Goal: Communication & Community: Answer question/provide support

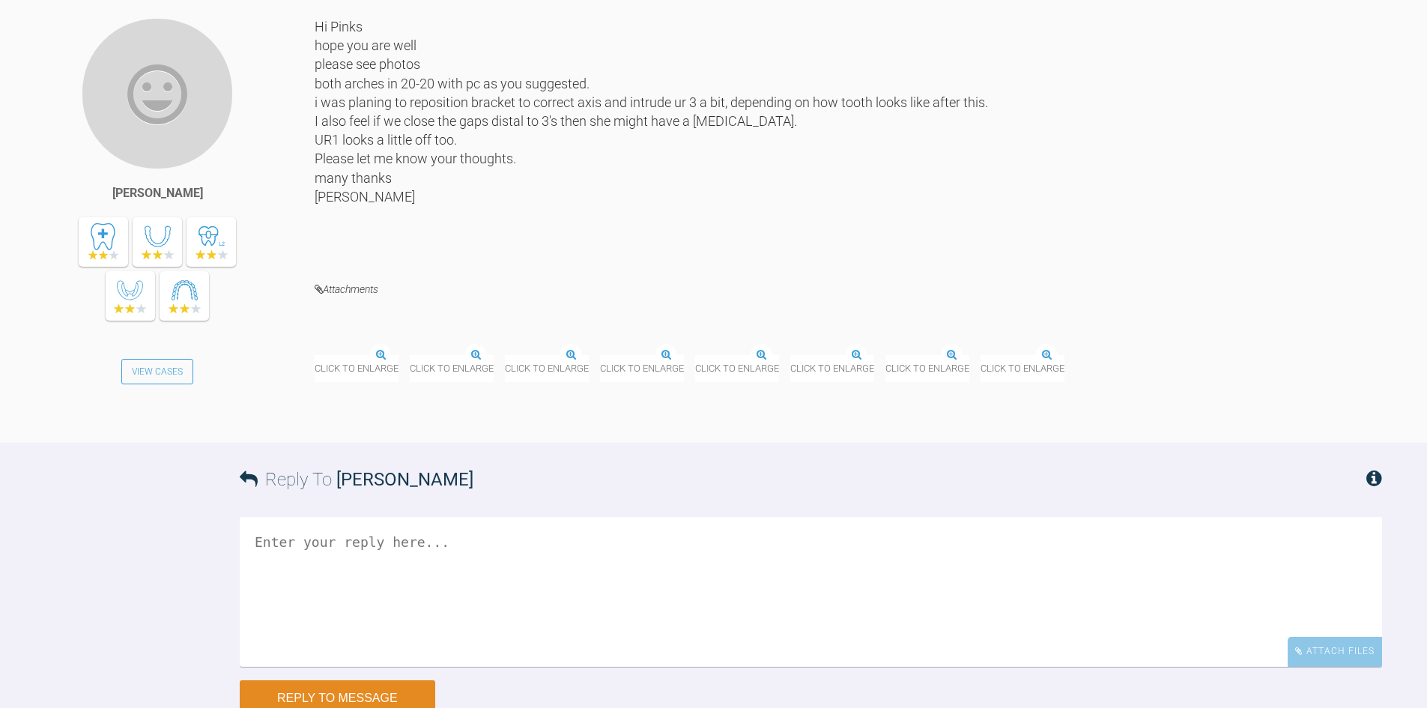
scroll to position [8588, 0]
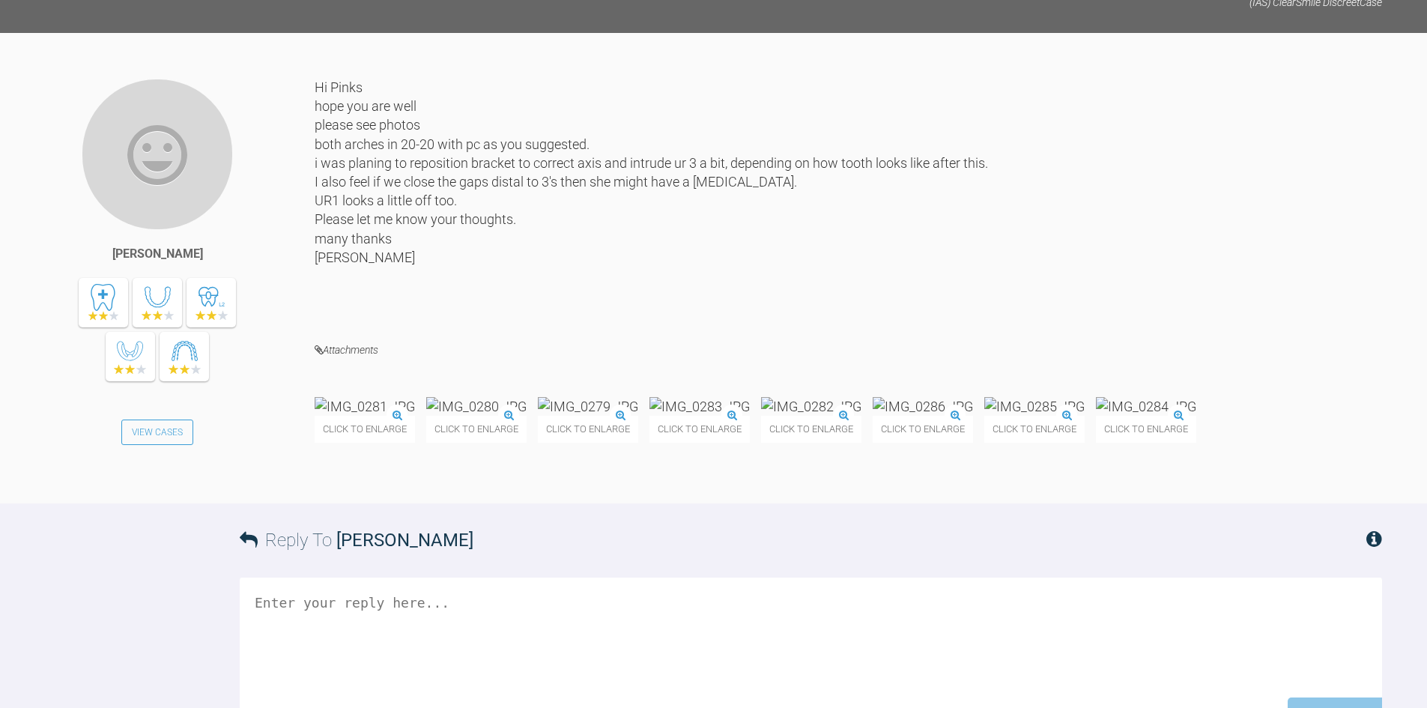
click at [638, 416] on img at bounding box center [588, 406] width 100 height 19
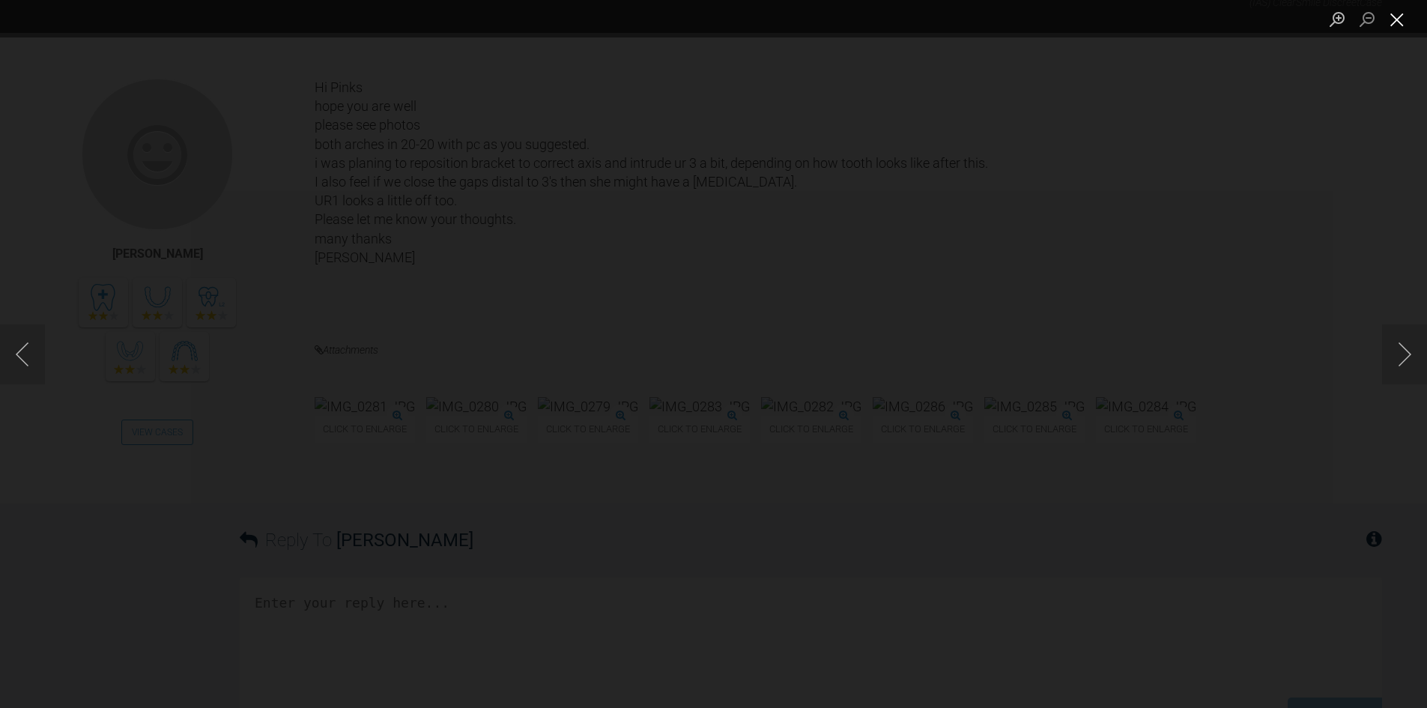
click at [1392, 16] on button "Close lightbox" at bounding box center [1397, 19] width 30 height 26
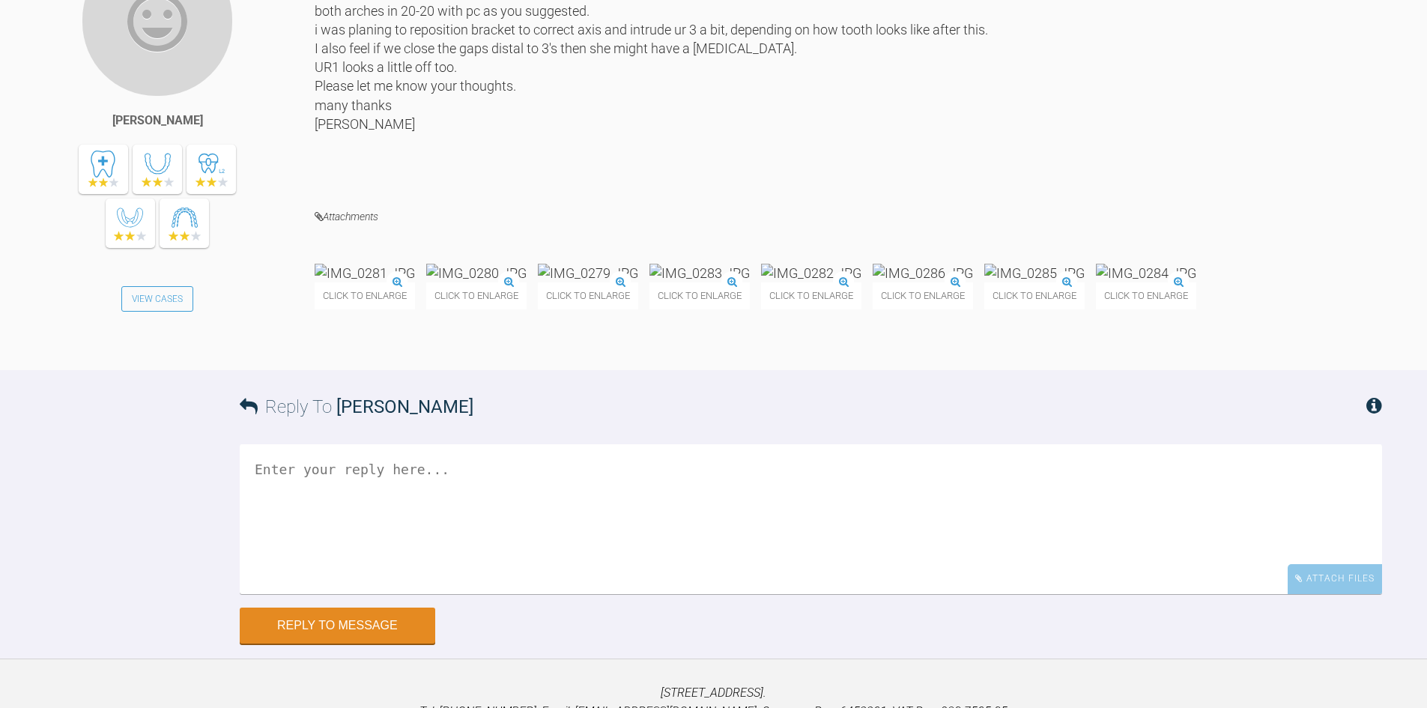
scroll to position [8738, 0]
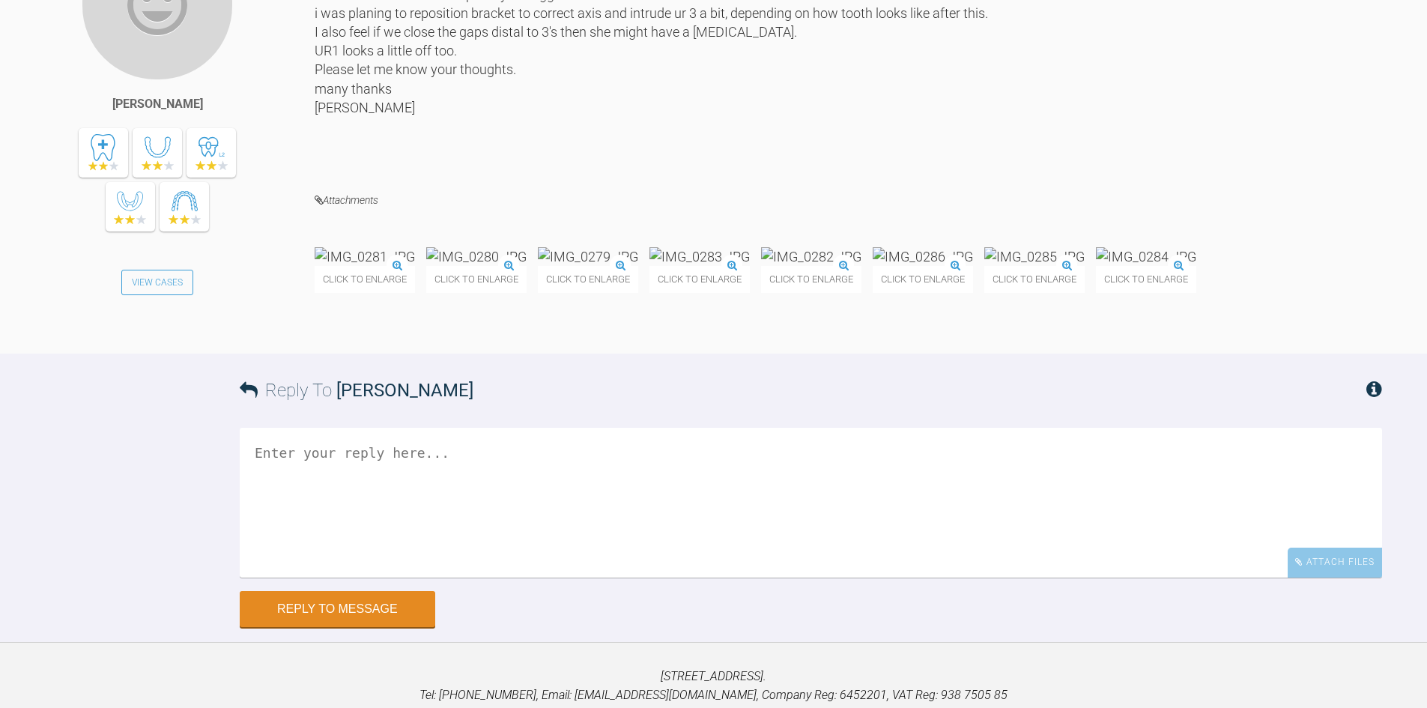
click at [984, 266] on img at bounding box center [1034, 256] width 100 height 19
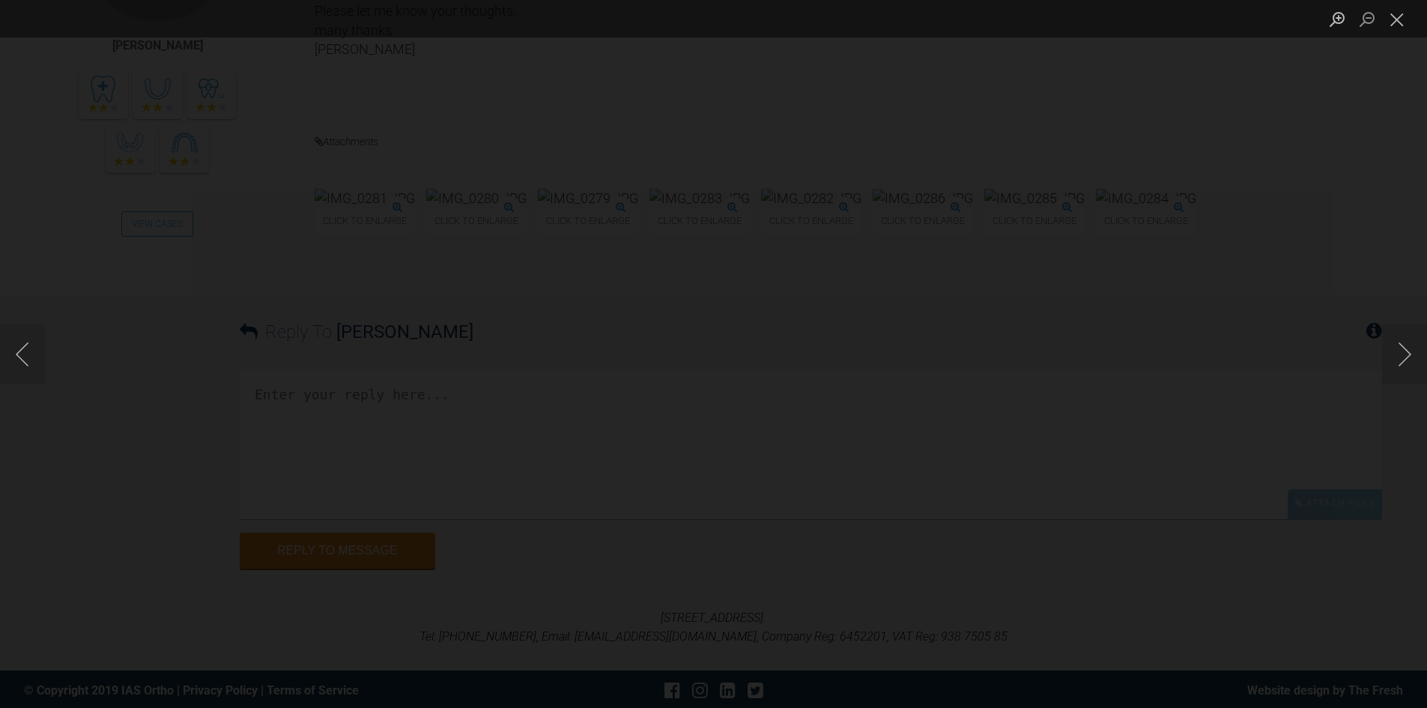
scroll to position [8888, 0]
click at [1399, 16] on button "Close lightbox" at bounding box center [1397, 19] width 30 height 26
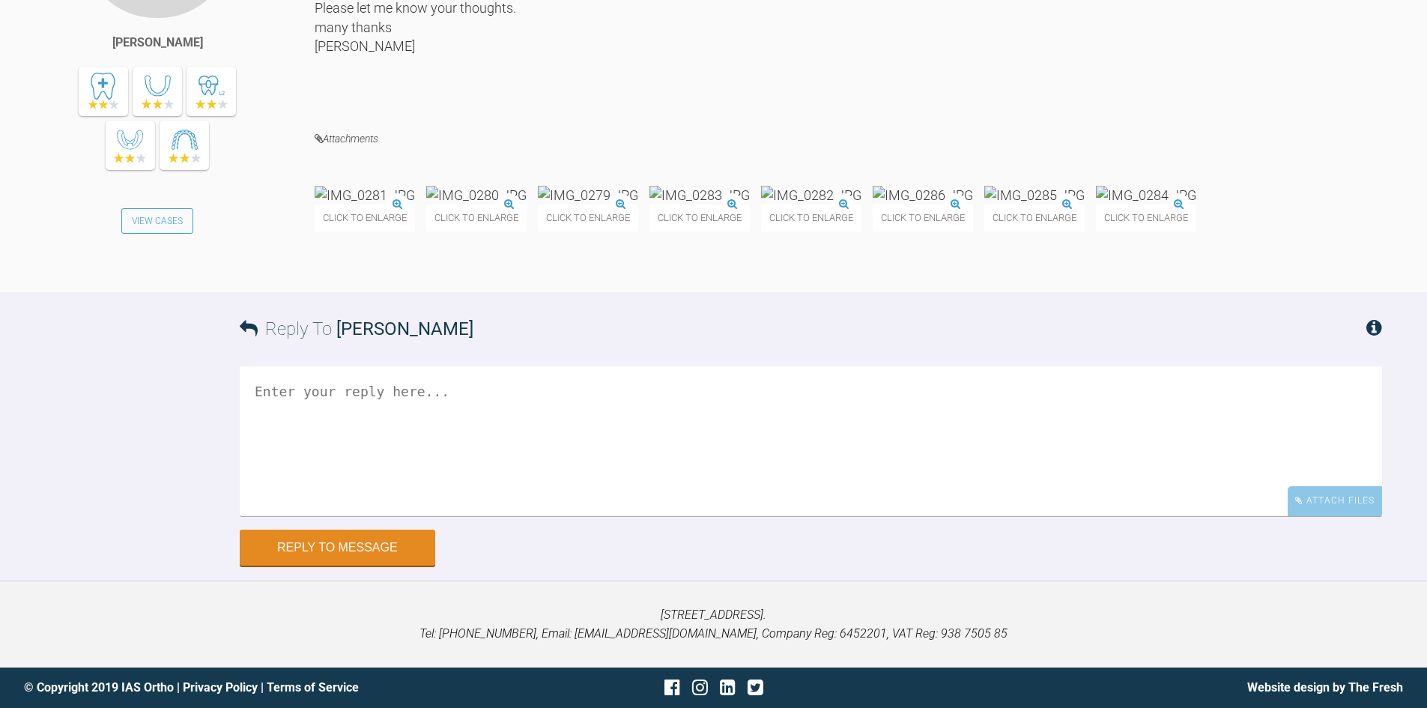
click at [638, 186] on img at bounding box center [588, 195] width 100 height 19
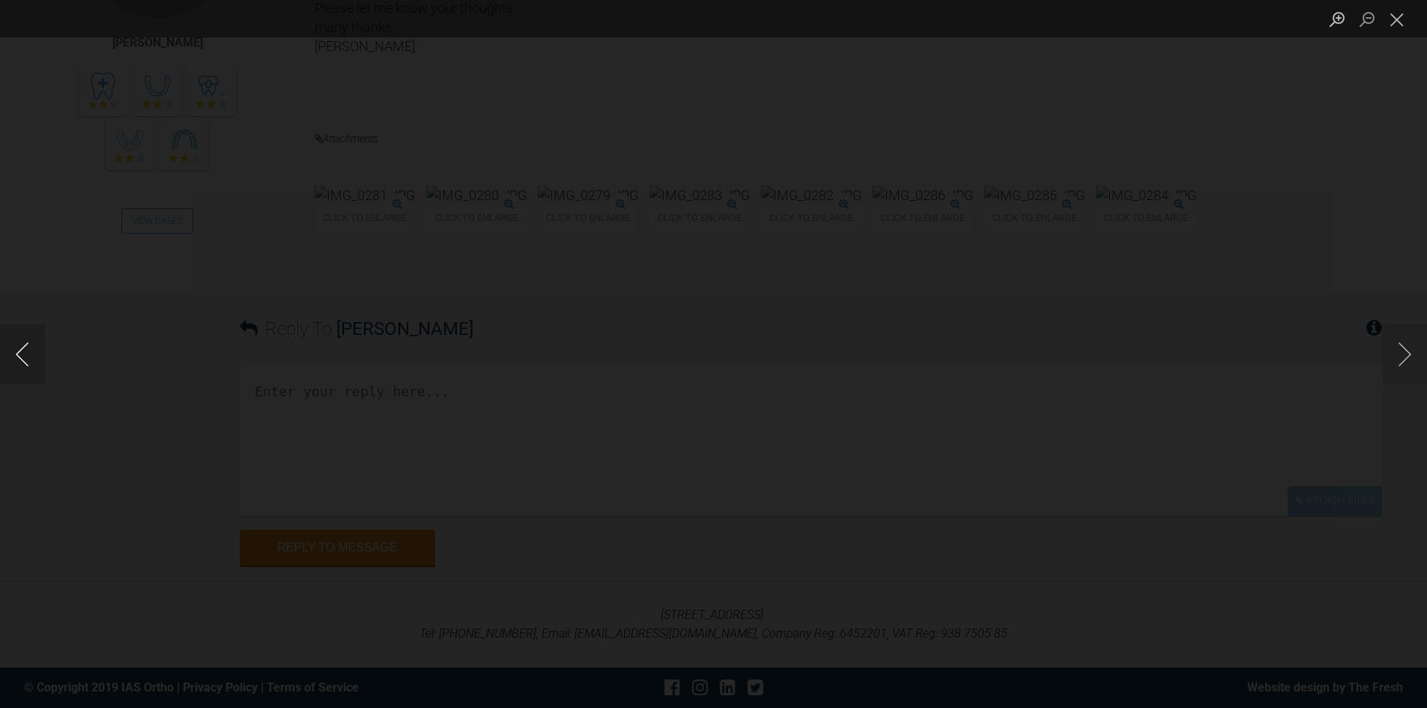
click at [27, 350] on button "Previous image" at bounding box center [22, 354] width 45 height 60
click at [1412, 27] on ul "Lightbox" at bounding box center [1374, 18] width 105 height 37
click at [1400, 12] on button "Close lightbox" at bounding box center [1397, 19] width 30 height 26
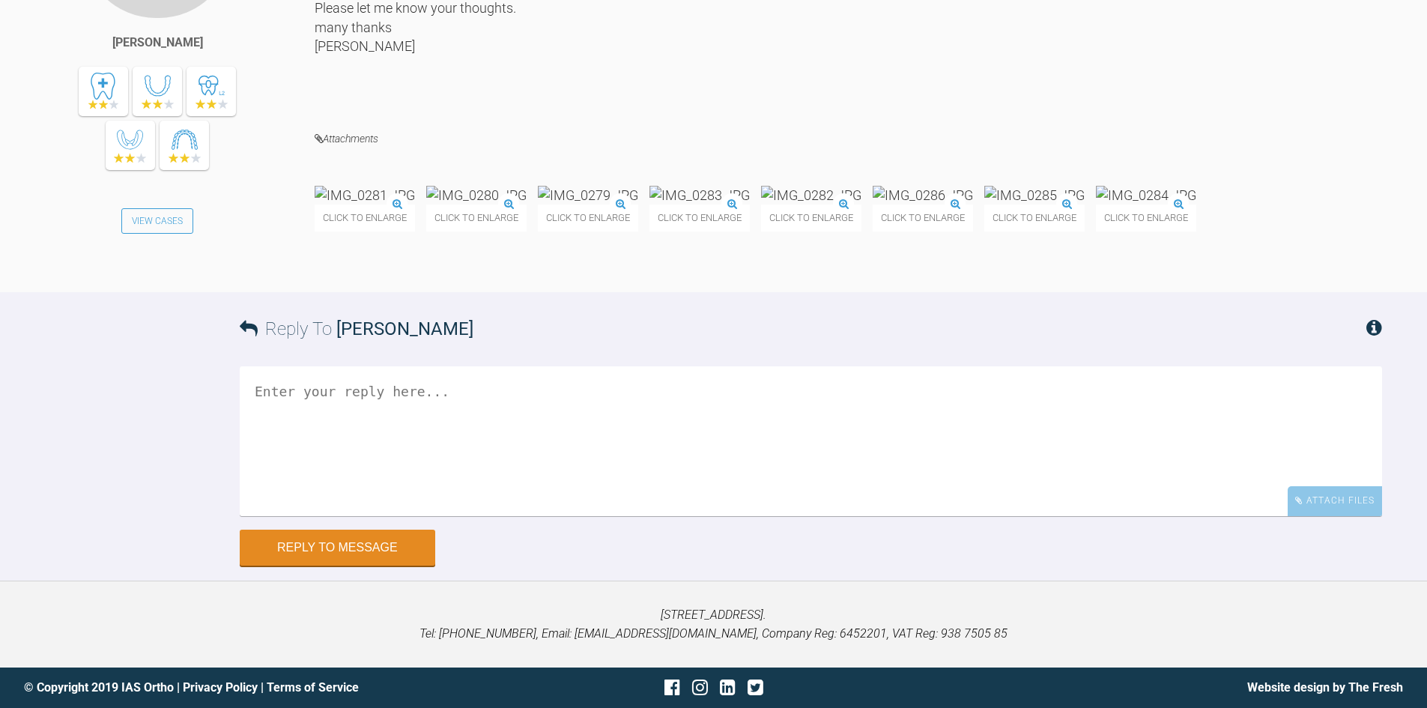
click at [984, 204] on img at bounding box center [1034, 195] width 100 height 19
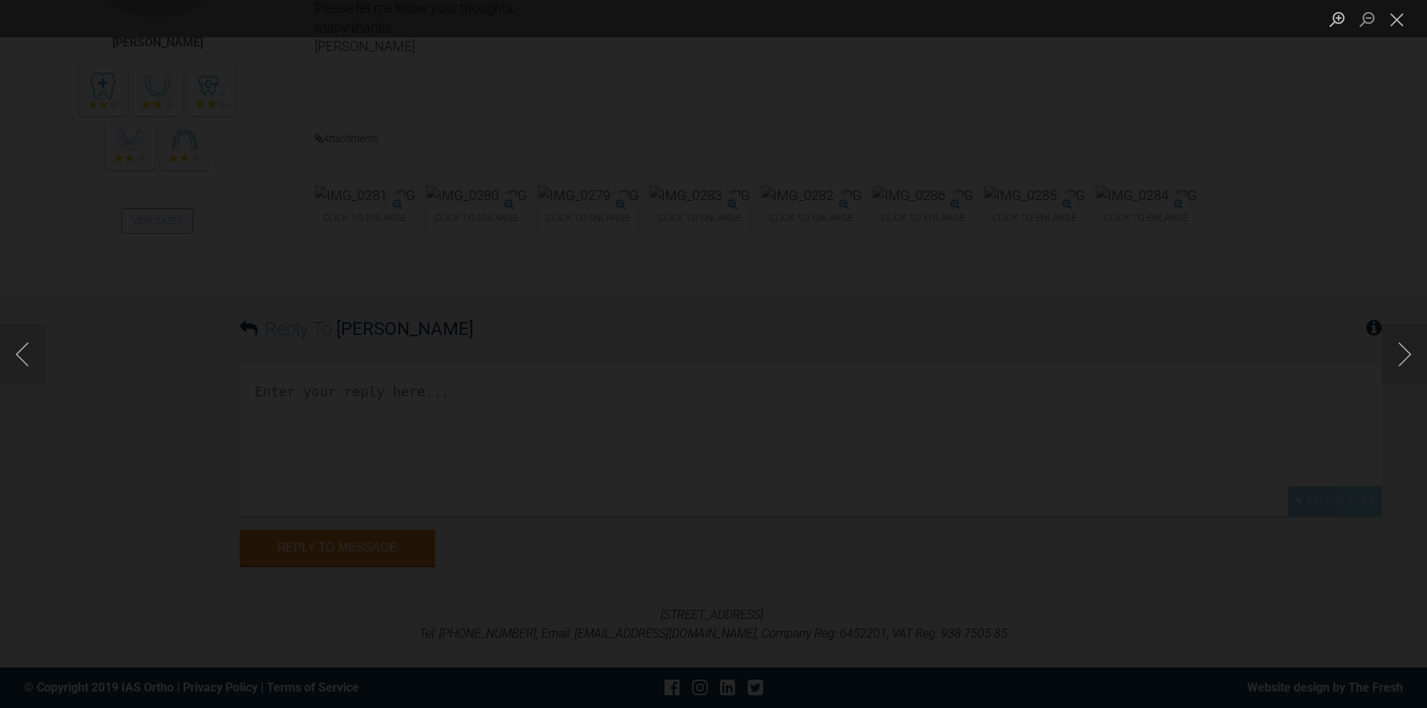
scroll to position [9038, 0]
click at [1405, 20] on button "Close lightbox" at bounding box center [1397, 19] width 30 height 26
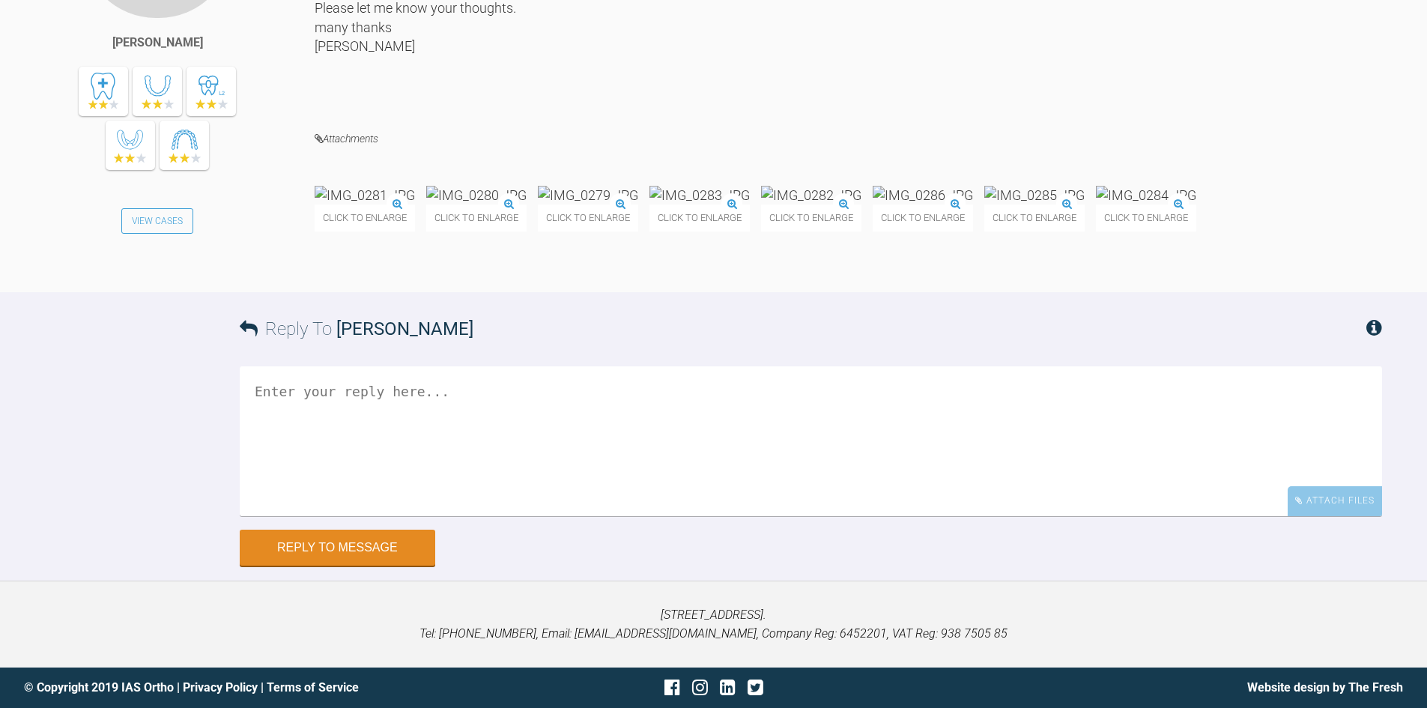
click at [294, 372] on textarea at bounding box center [811, 441] width 1142 height 150
click at [351, 389] on textarea "I agree reasees at next visit" at bounding box center [811, 441] width 1142 height 150
click at [364, 396] on textarea "I agree reasses at next visit" at bounding box center [811, 441] width 1142 height 150
click at [484, 398] on textarea "I agree reassess at next visit" at bounding box center [811, 441] width 1142 height 150
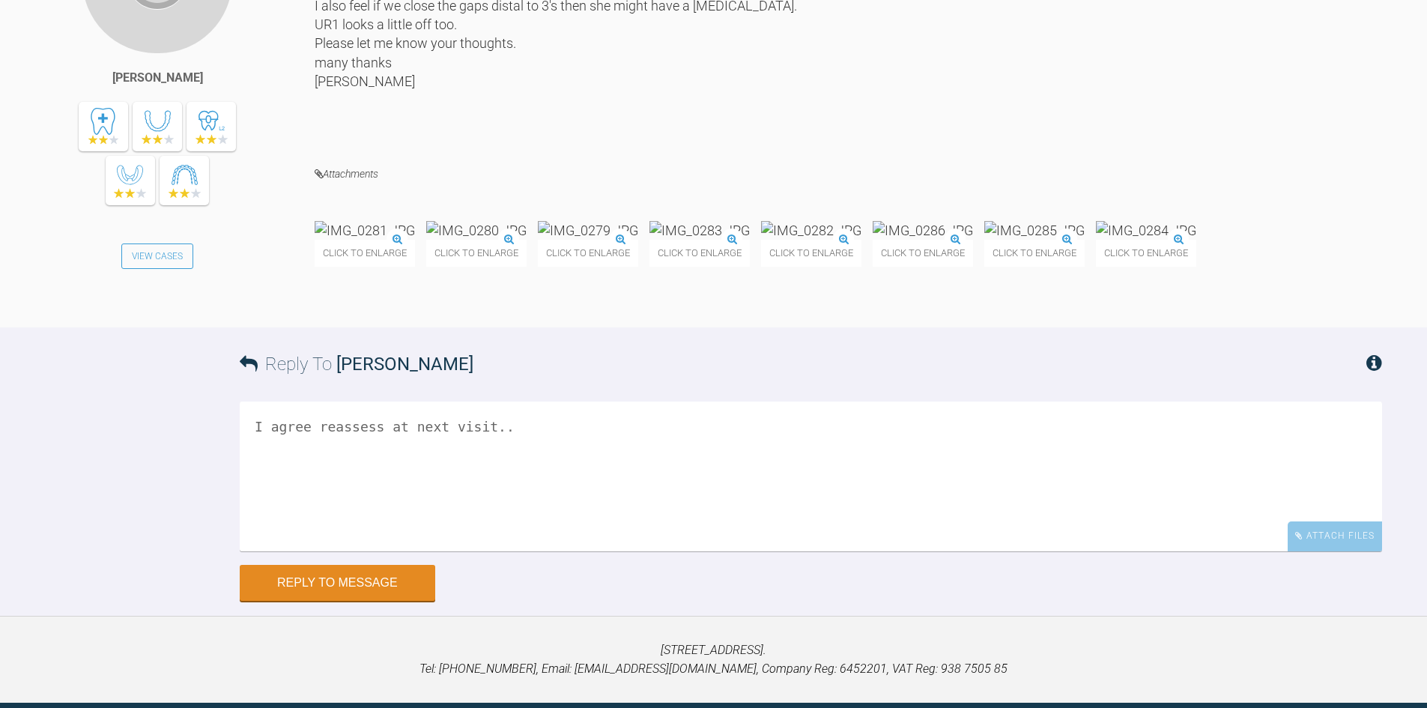
scroll to position [8738, 0]
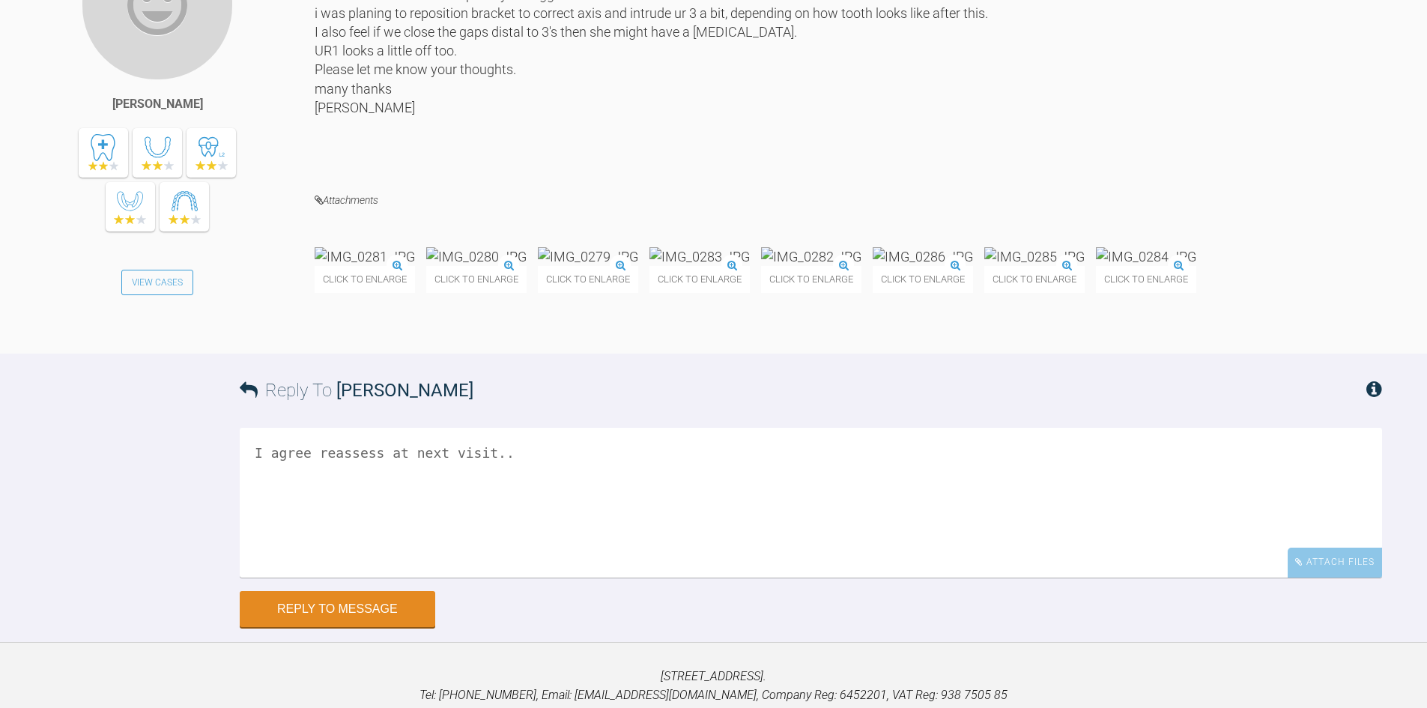
click at [861, 266] on img at bounding box center [811, 256] width 100 height 19
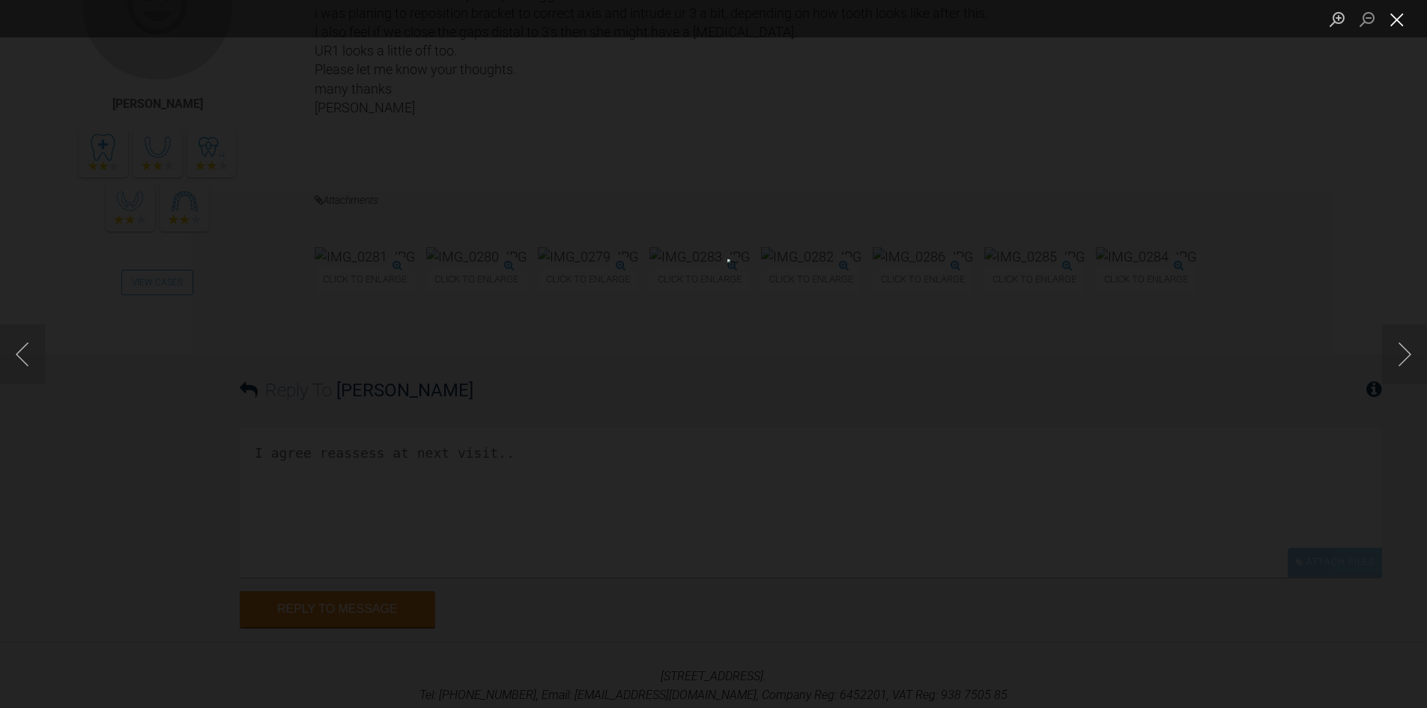
click at [1402, 16] on button "Close lightbox" at bounding box center [1397, 19] width 30 height 26
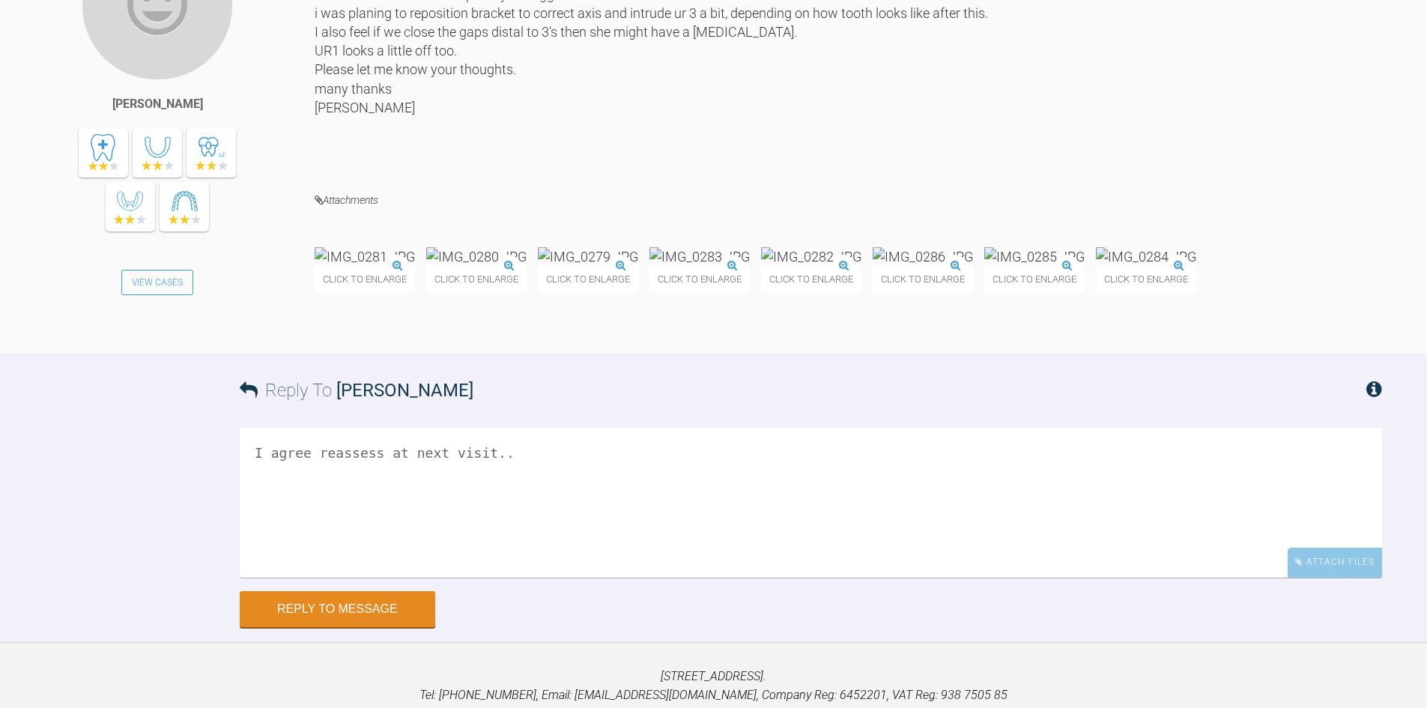
click at [526, 266] on img at bounding box center [476, 256] width 100 height 19
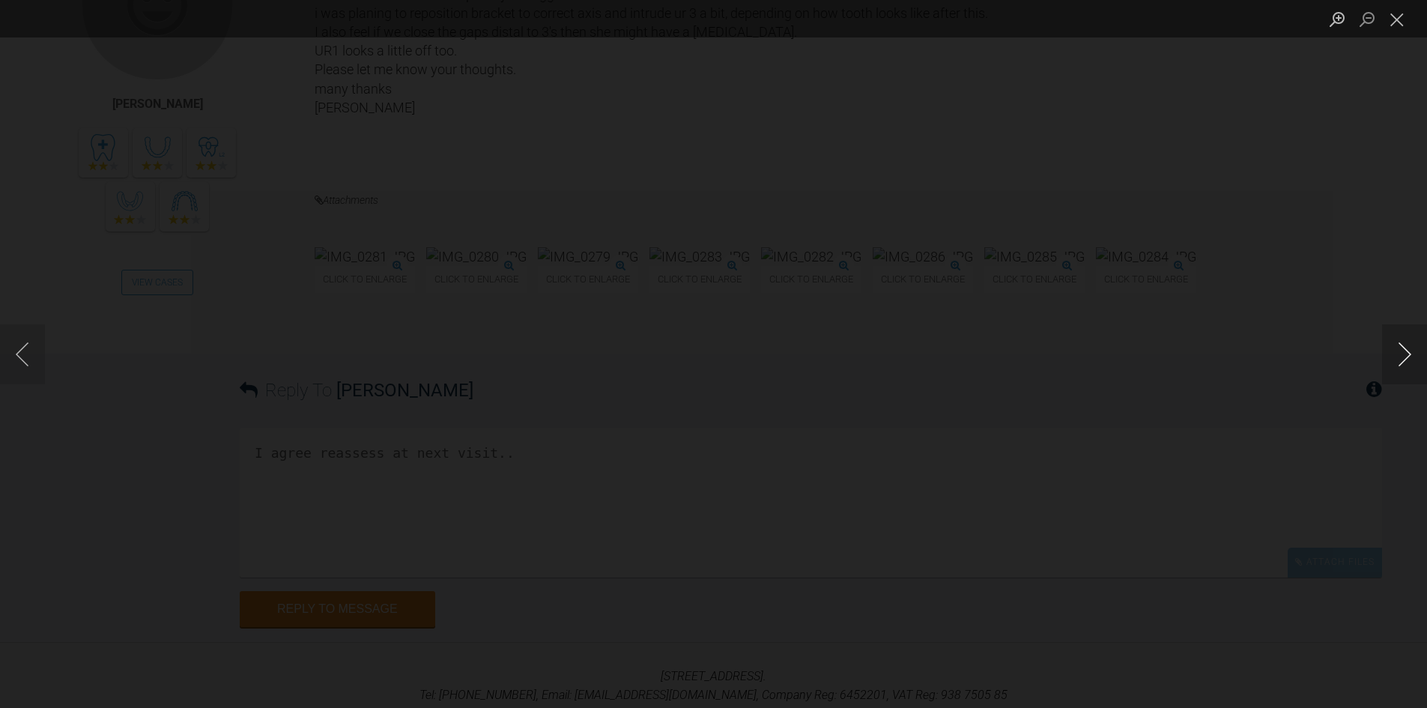
click at [1410, 359] on button "Next image" at bounding box center [1404, 354] width 45 height 60
click at [1394, 16] on button "Close lightbox" at bounding box center [1397, 19] width 30 height 26
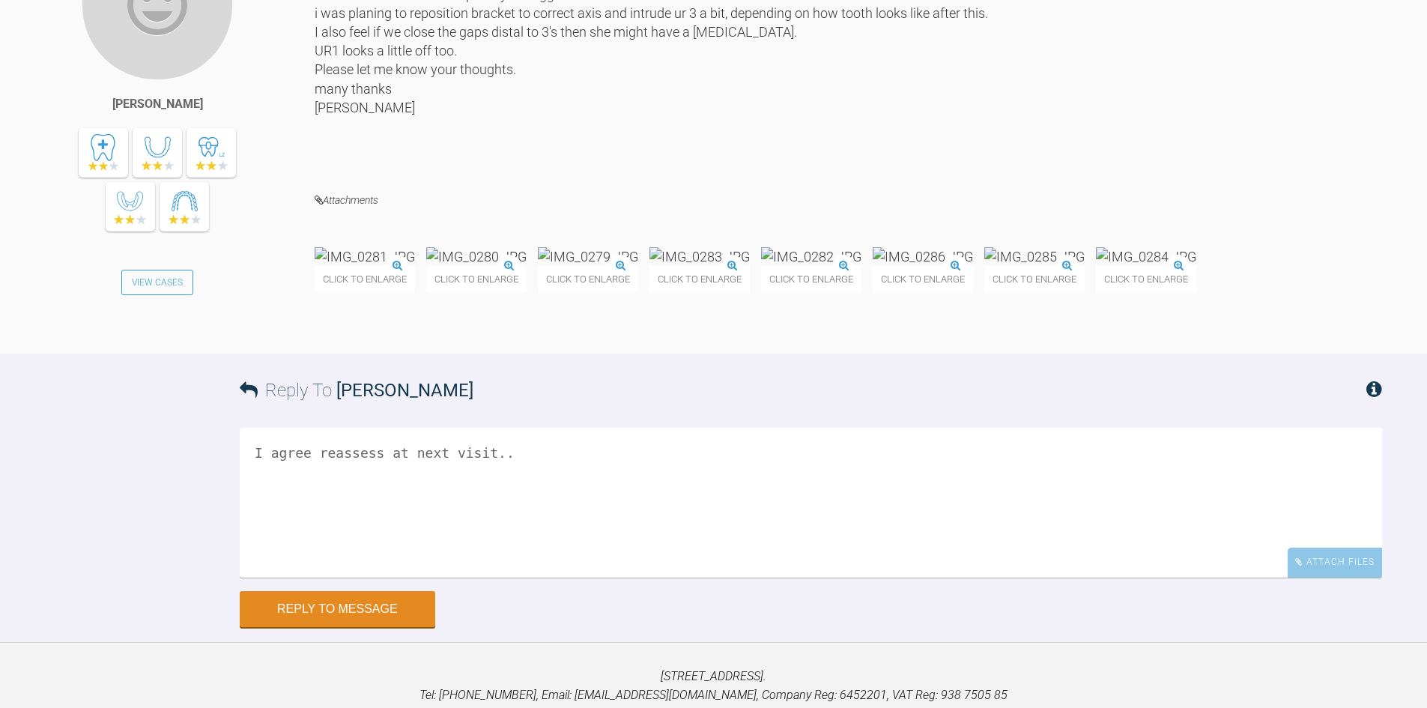
click at [861, 266] on img at bounding box center [811, 256] width 100 height 19
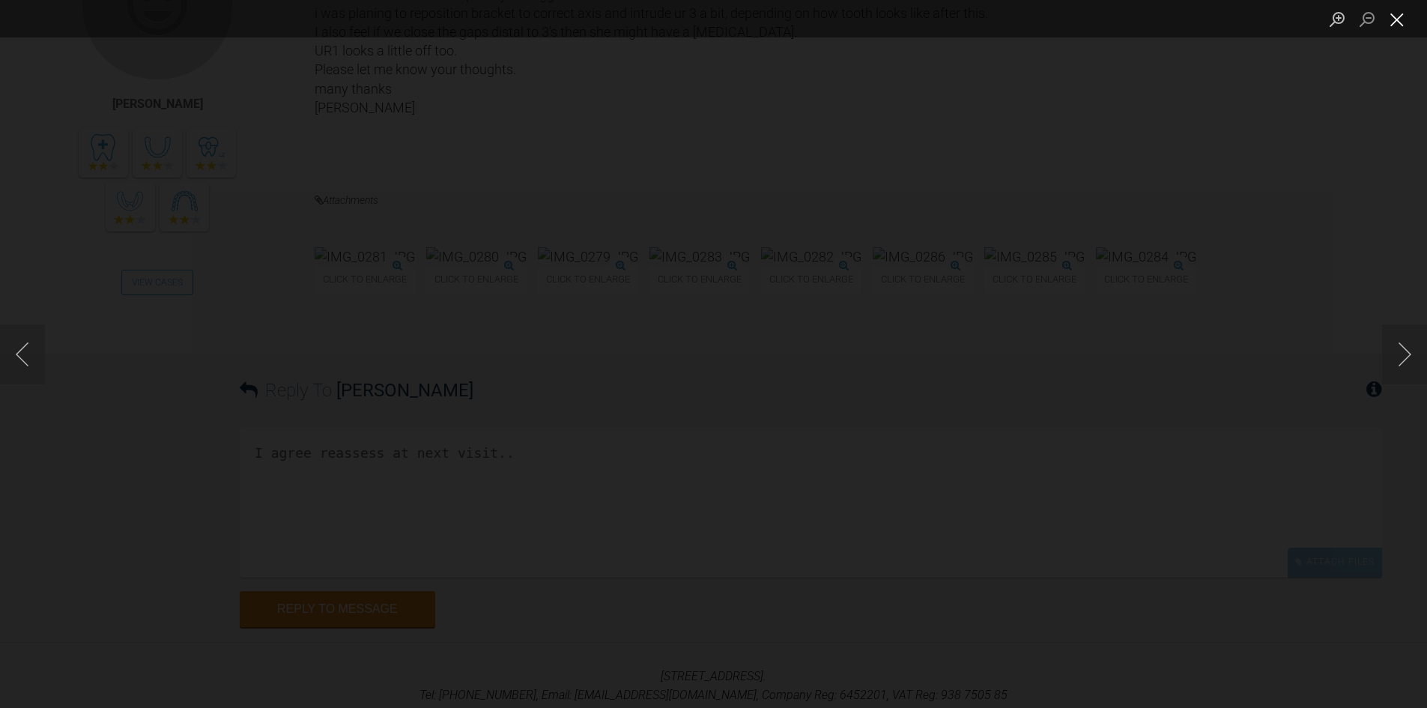
click at [1402, 21] on button "Close lightbox" at bounding box center [1397, 19] width 30 height 26
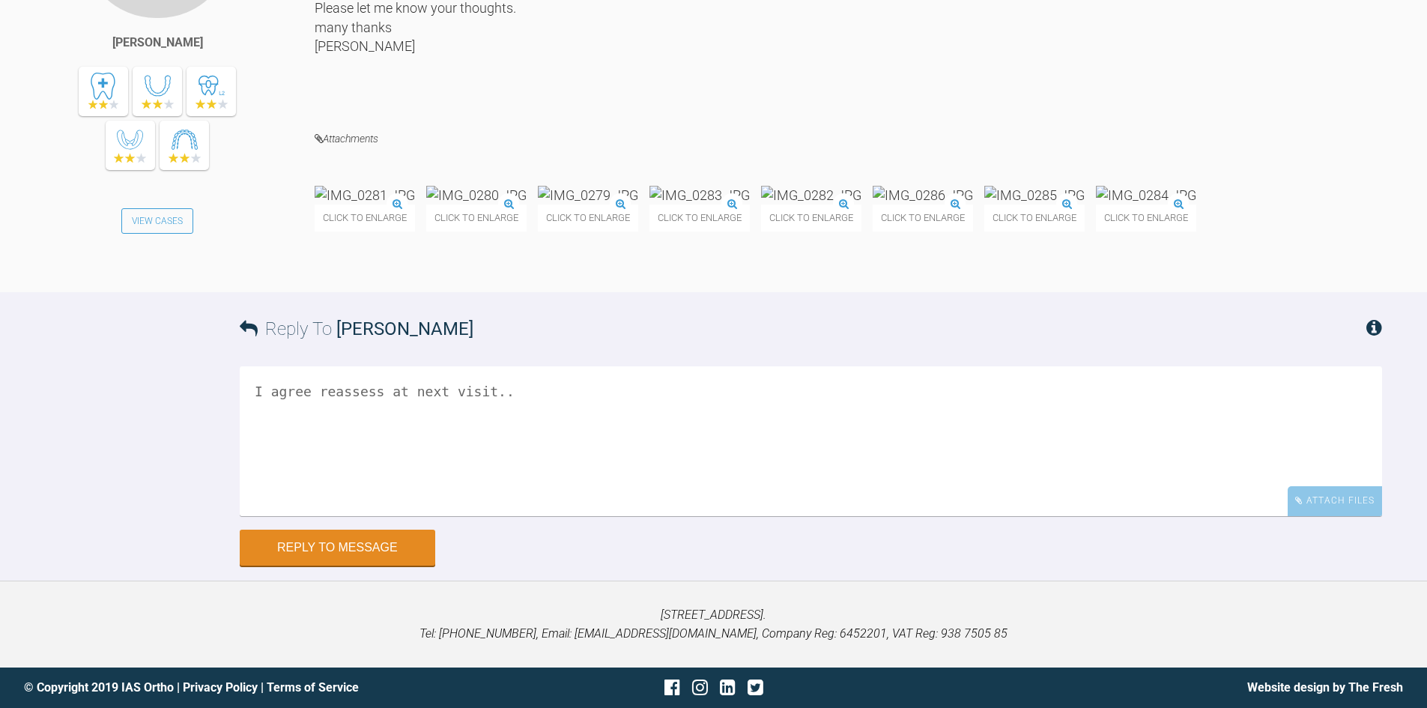
scroll to position [9038, 0]
click at [526, 383] on textarea "I agree reassess at next visit.." at bounding box center [811, 441] width 1142 height 150
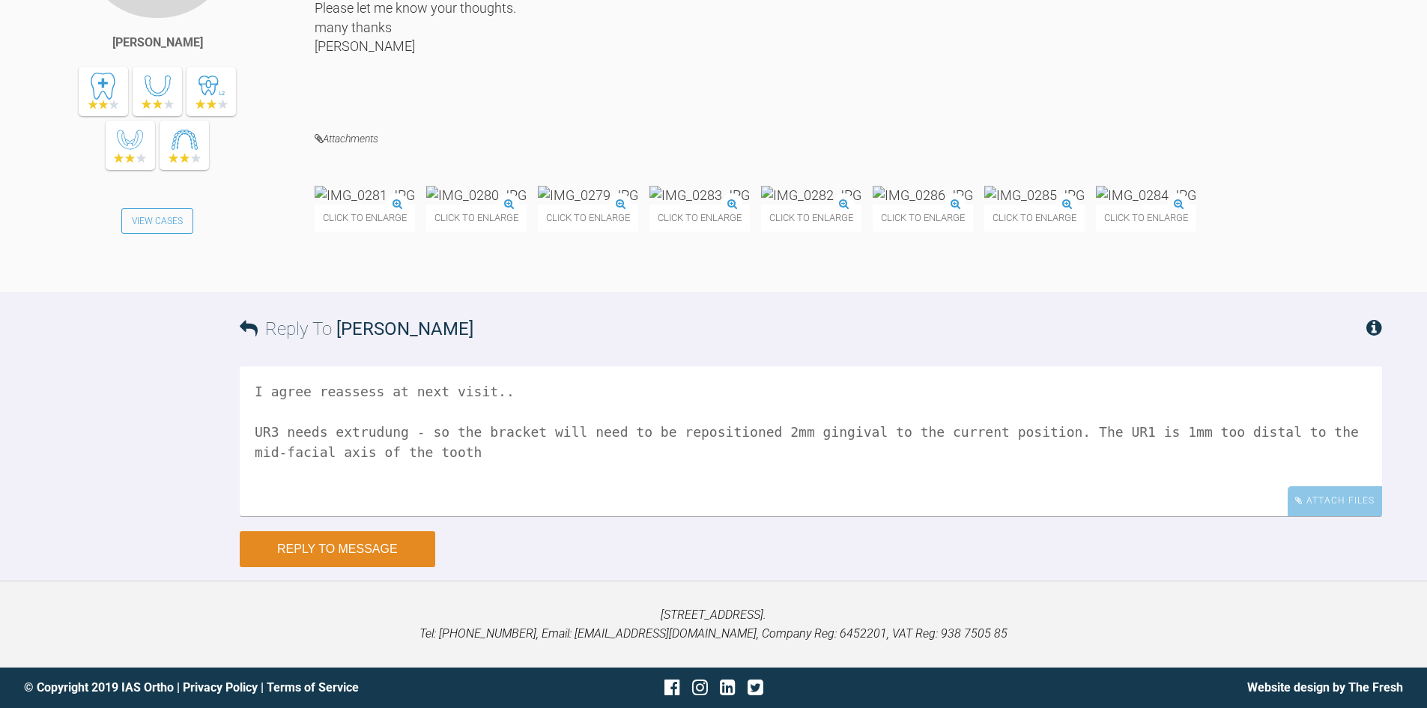
type textarea "I agree reassess at next visit.. UR3 needs extrudung - so the bracket will need…"
click at [371, 567] on button "Reply to Message" at bounding box center [337, 549] width 195 height 36
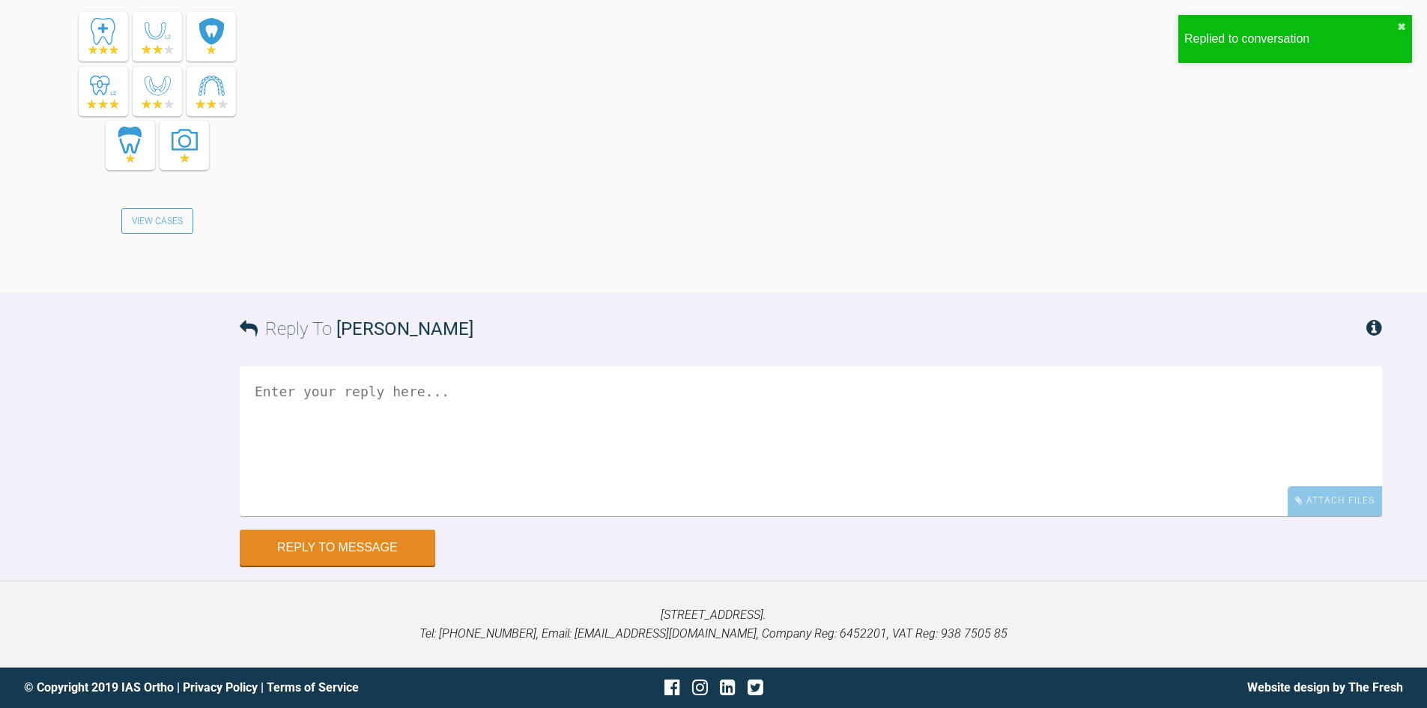
scroll to position [9610, 0]
